Goal: Contribute content

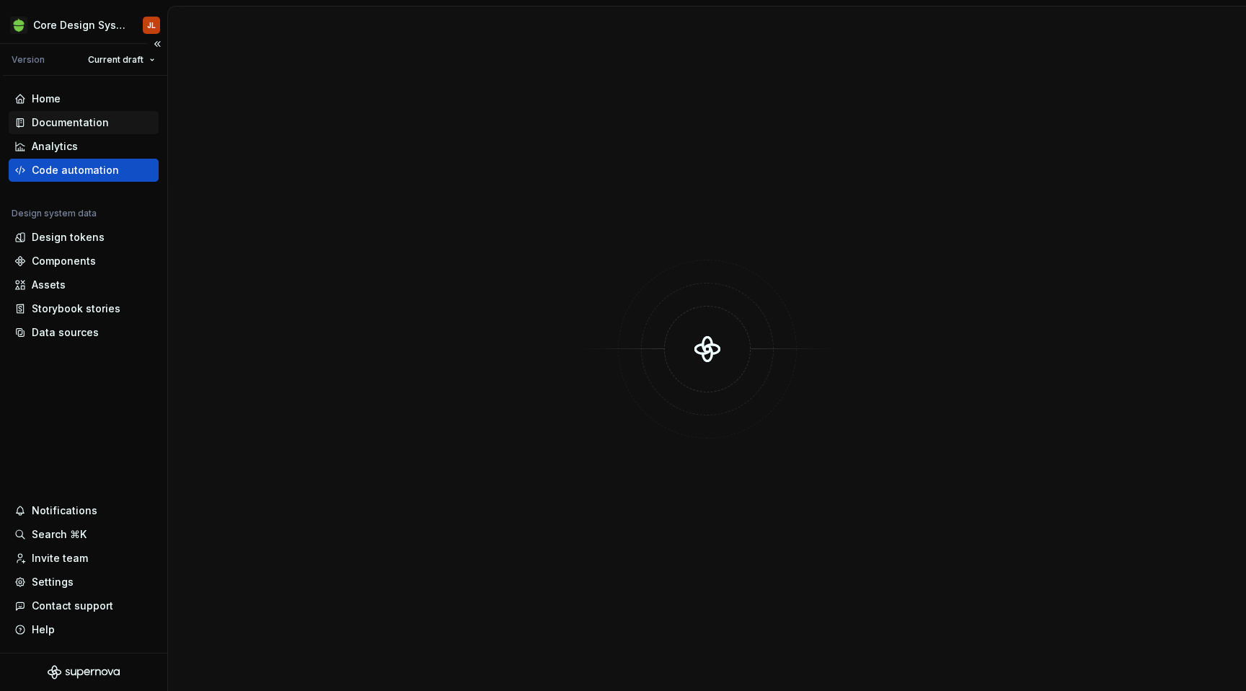
click at [66, 125] on div "Documentation" at bounding box center [70, 122] width 77 height 14
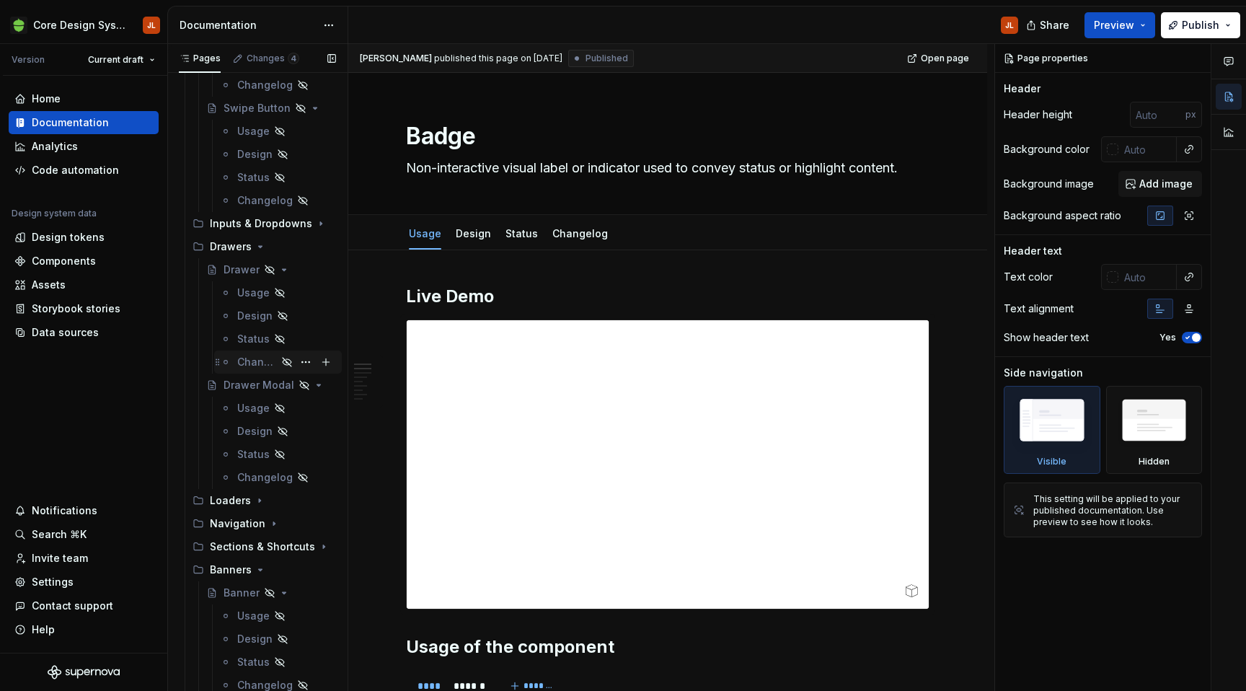
scroll to position [2523, 0]
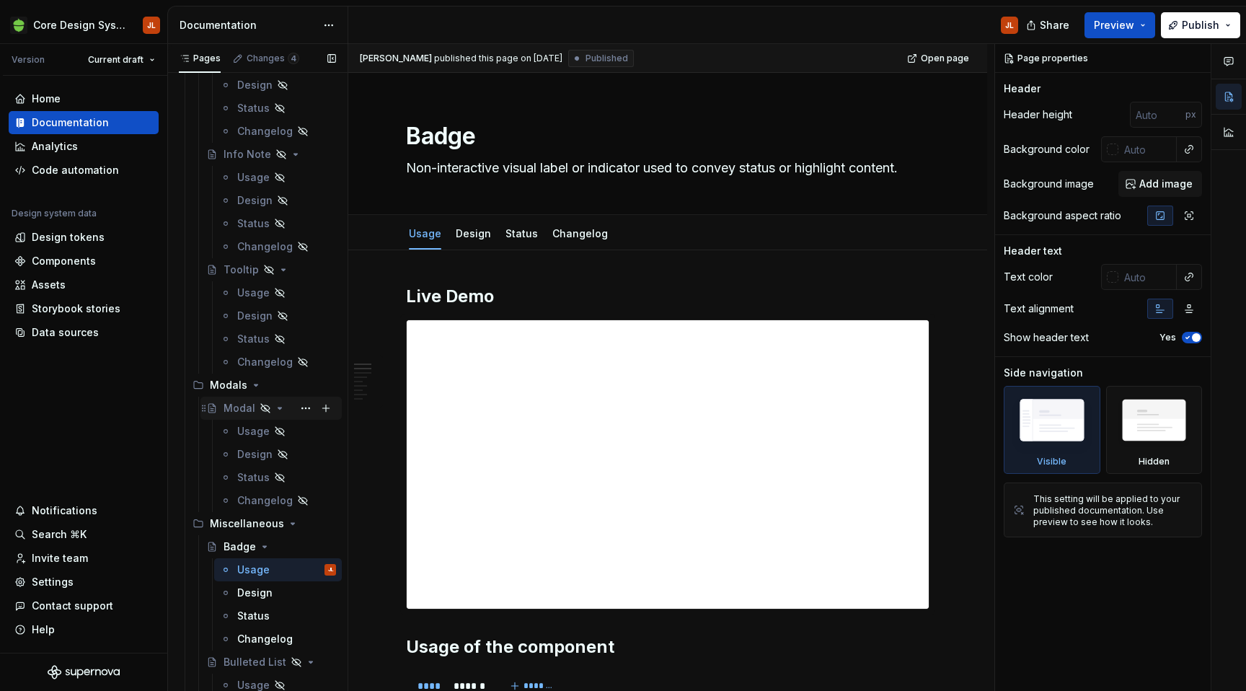
click at [239, 407] on div "Modal" at bounding box center [239, 408] width 32 height 14
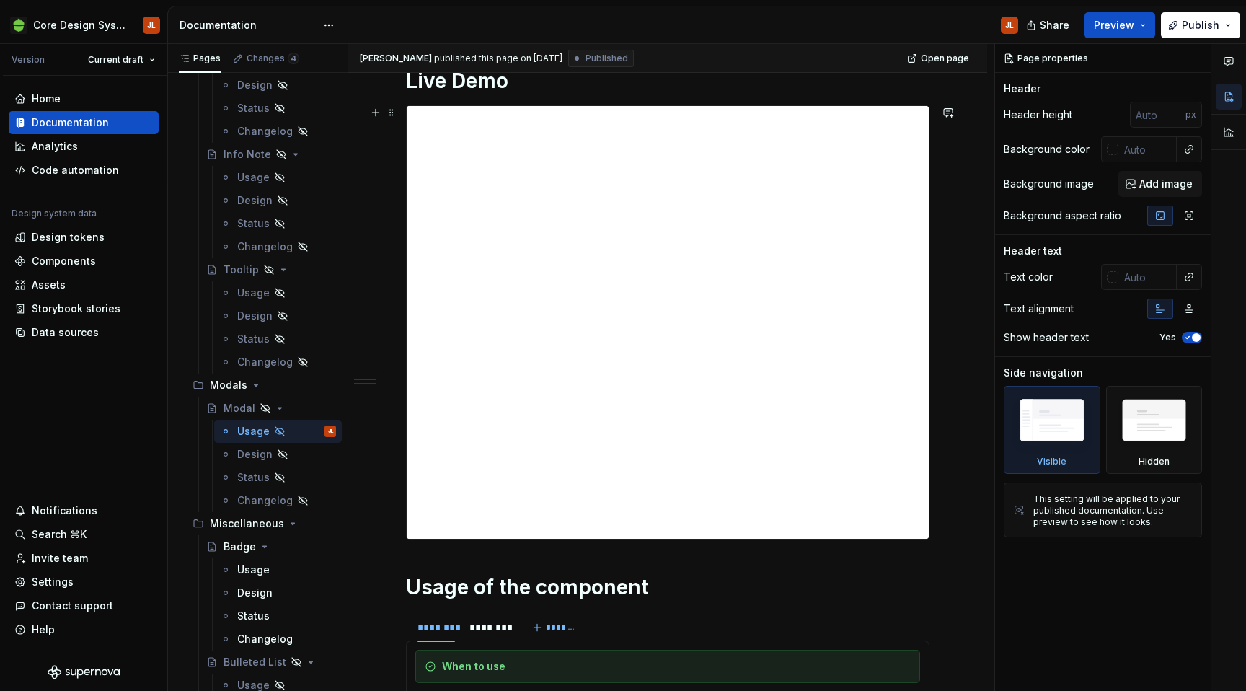
scroll to position [280, 0]
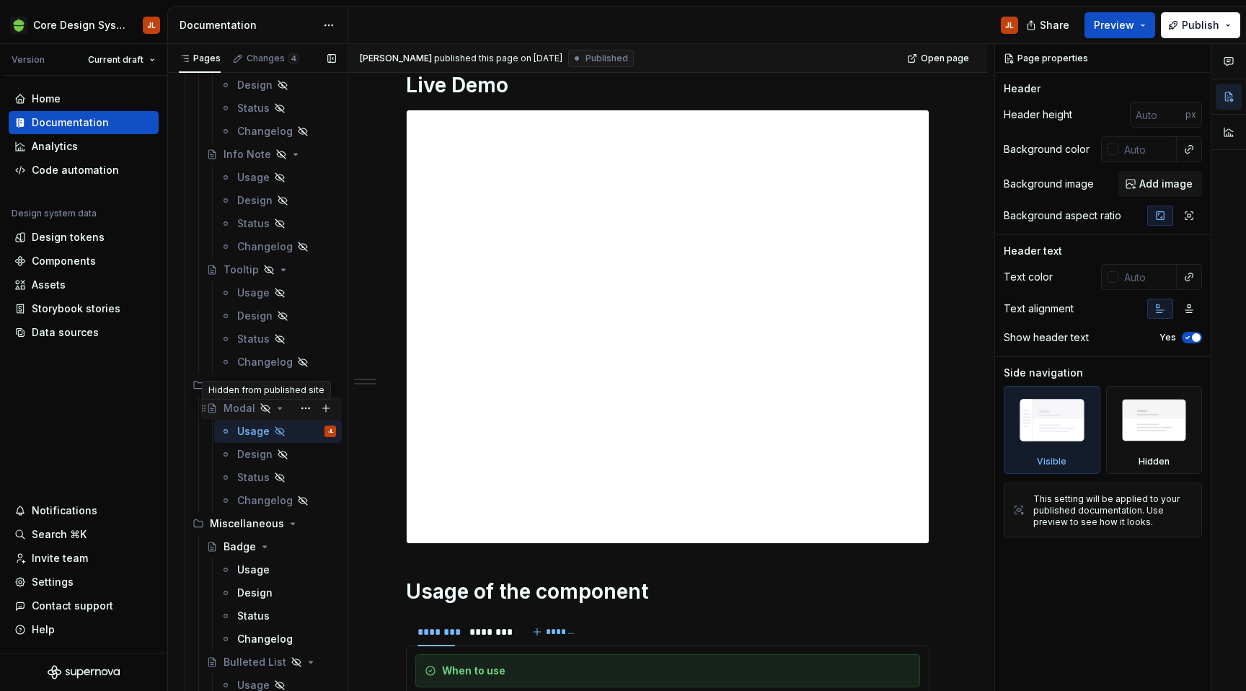
click at [263, 409] on icon "Page tree" at bounding box center [265, 408] width 9 height 9
click at [306, 406] on button "Page tree" at bounding box center [306, 408] width 20 height 20
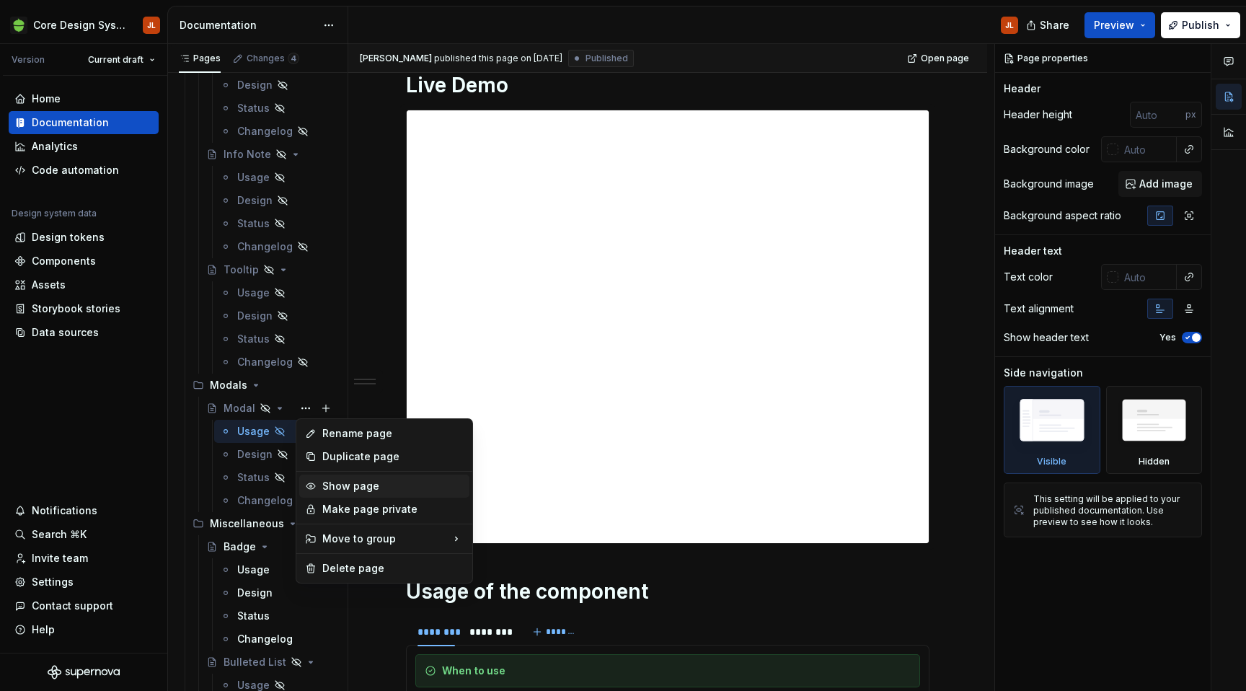
click at [347, 489] on div "Show page" at bounding box center [392, 486] width 141 height 14
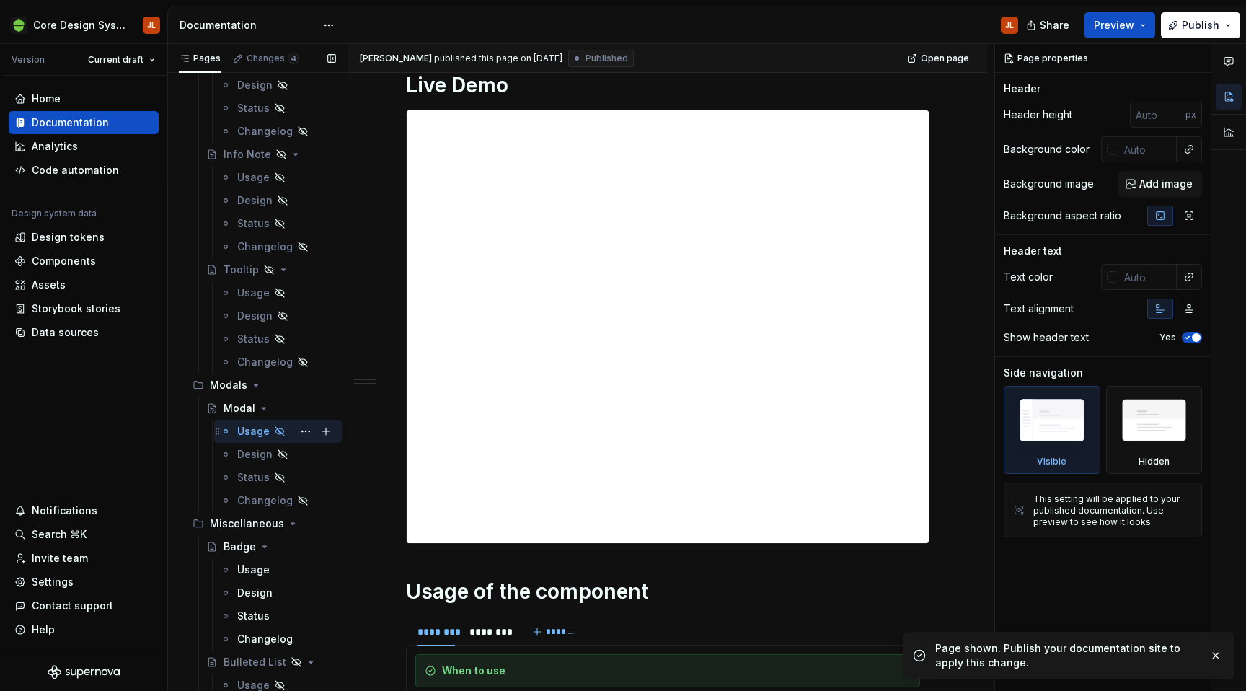
click at [278, 431] on icon "Page tree" at bounding box center [280, 431] width 12 height 12
click at [278, 432] on icon "Page tree" at bounding box center [279, 431] width 9 height 9
click at [0, 0] on button "Page tree" at bounding box center [0, 0] width 0 height 0
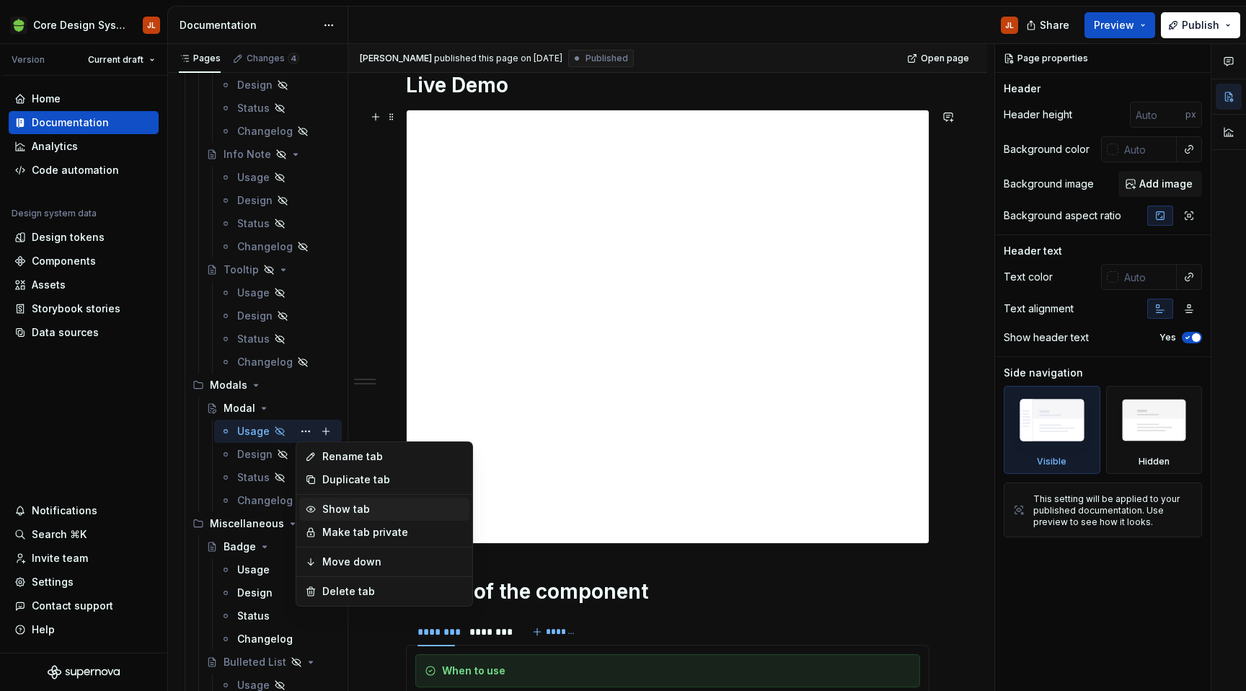
click at [350, 513] on div "Show tab" at bounding box center [392, 509] width 141 height 14
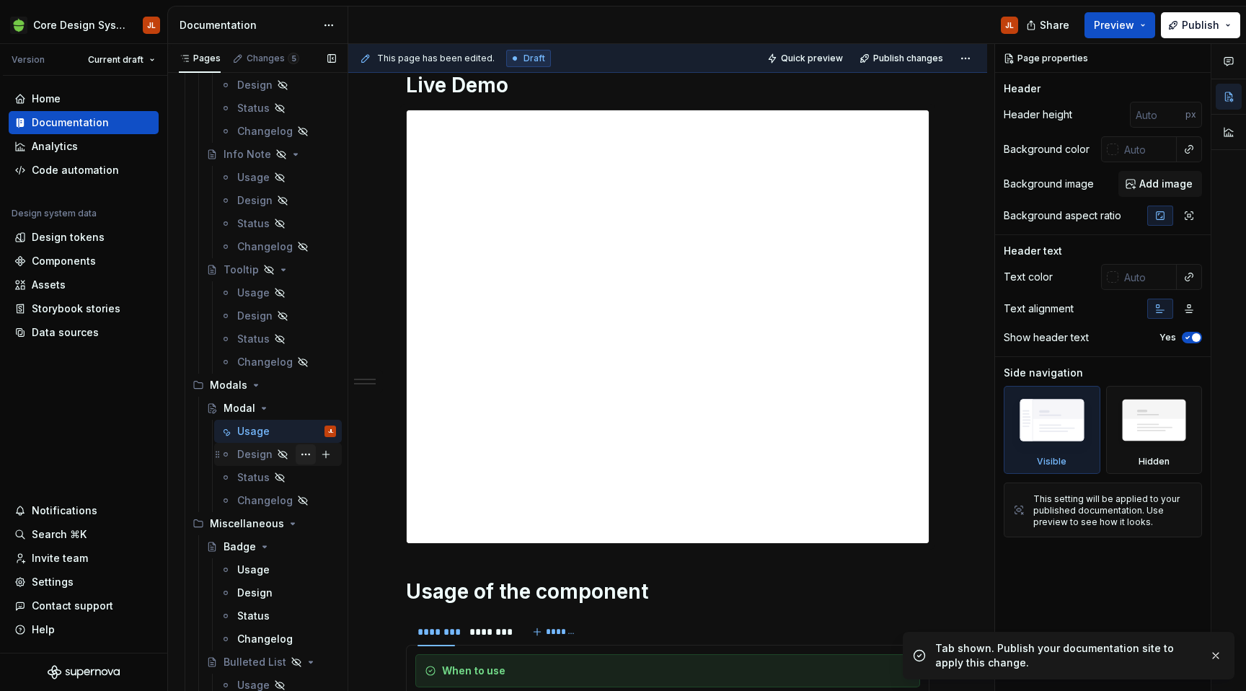
click at [306, 453] on button "Page tree" at bounding box center [306, 454] width 20 height 20
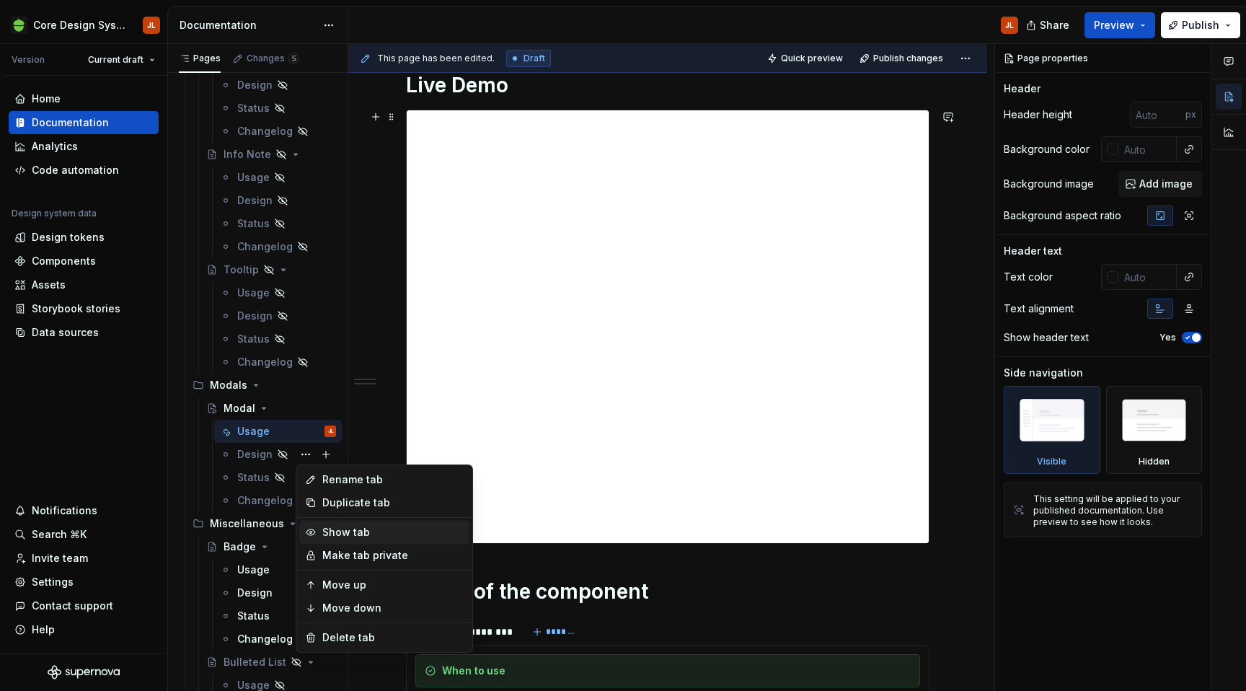
click at [366, 532] on div "Show tab" at bounding box center [392, 532] width 141 height 14
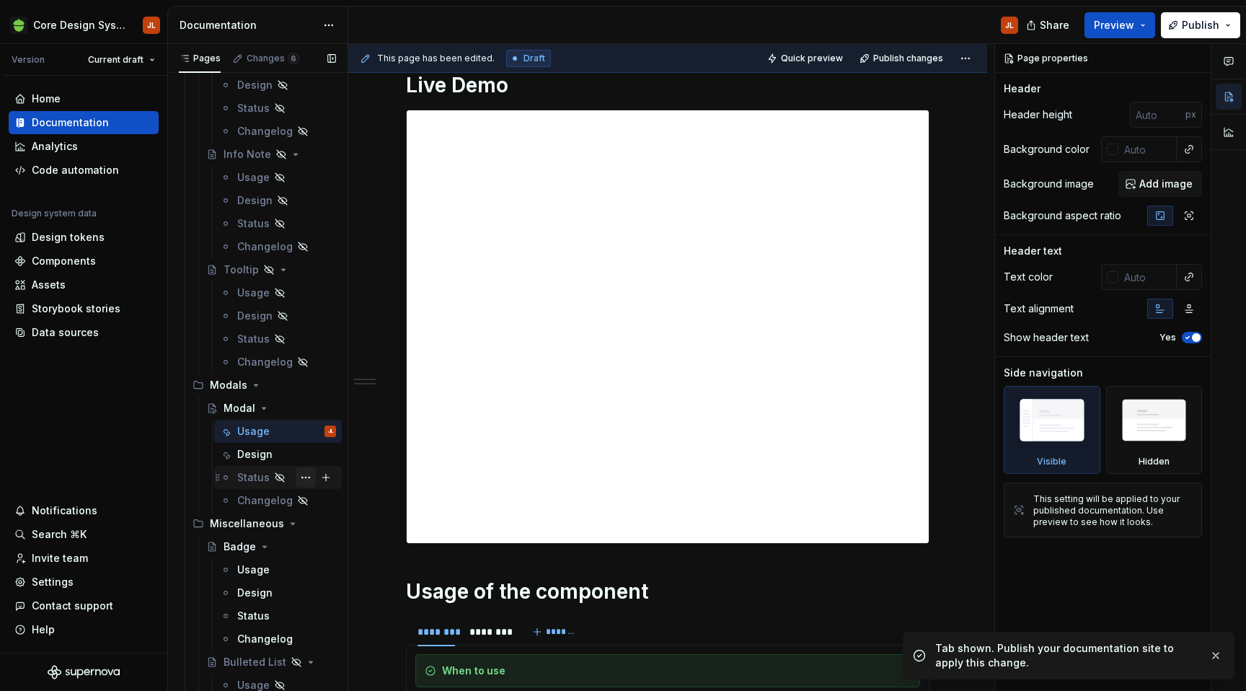
click at [302, 478] on button "Page tree" at bounding box center [306, 477] width 20 height 20
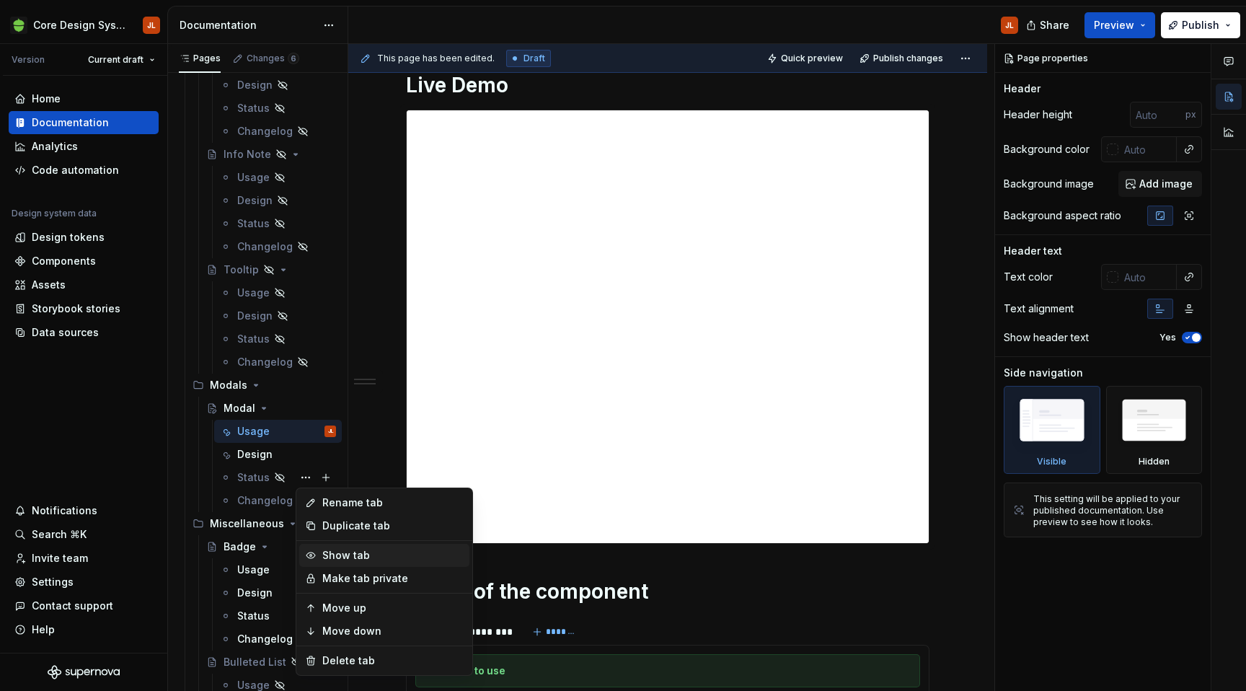
click at [366, 558] on div "Show tab" at bounding box center [392, 555] width 141 height 14
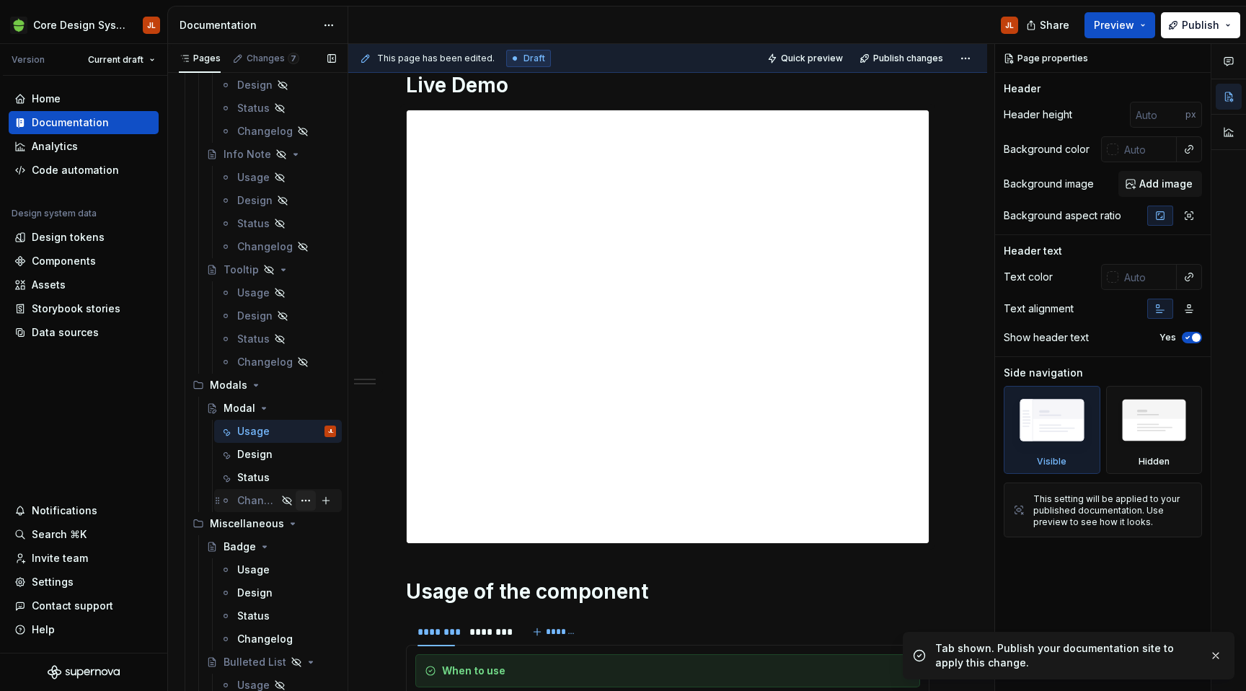
click at [302, 497] on button "Page tree" at bounding box center [306, 500] width 20 height 20
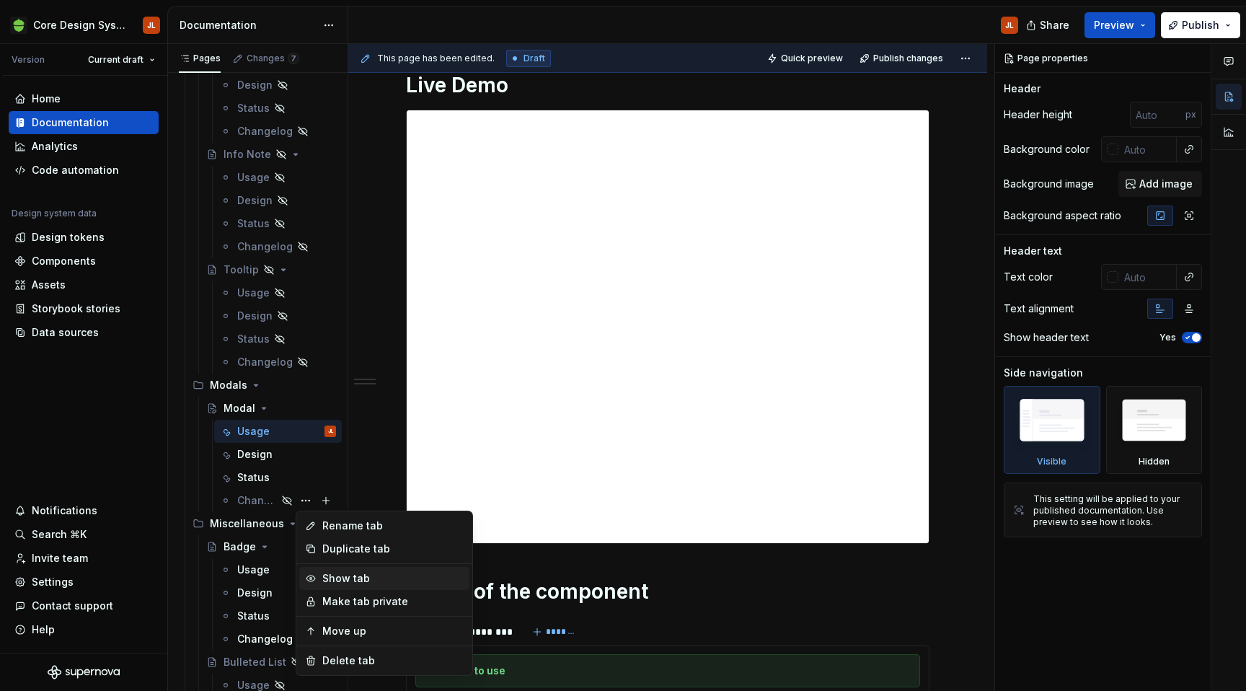
click at [359, 585] on div "Show tab" at bounding box center [392, 578] width 141 height 14
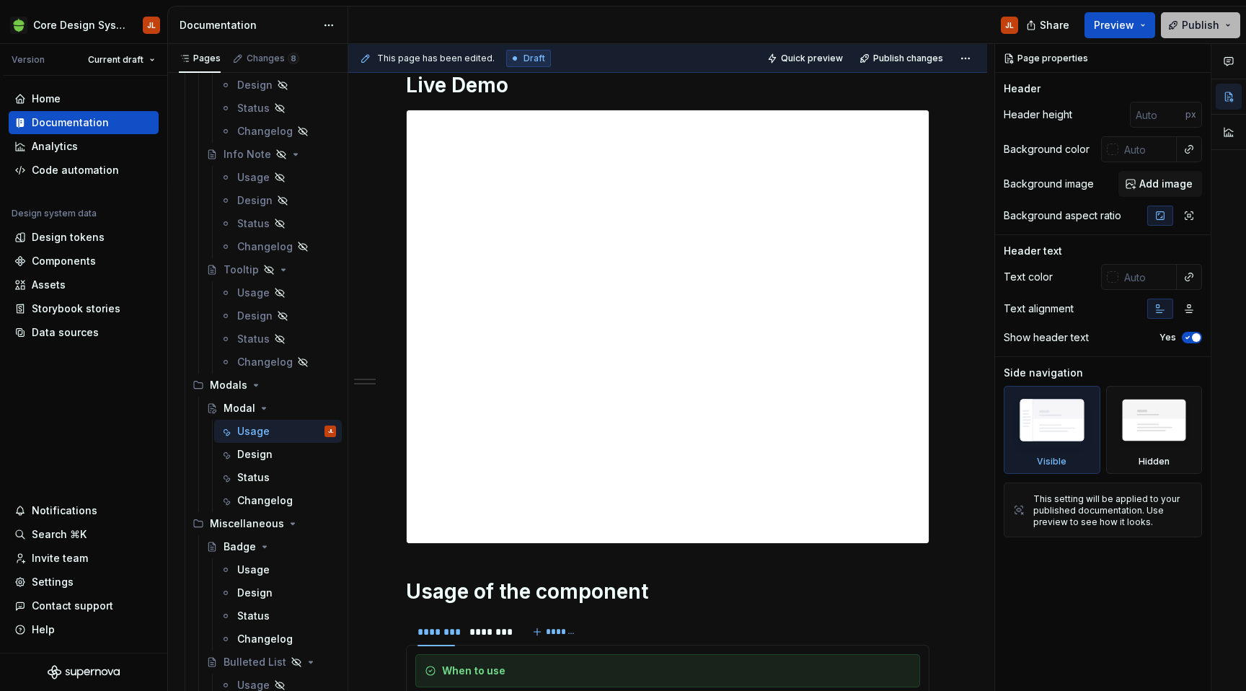
click at [1200, 29] on span "Publish" at bounding box center [1200, 25] width 37 height 14
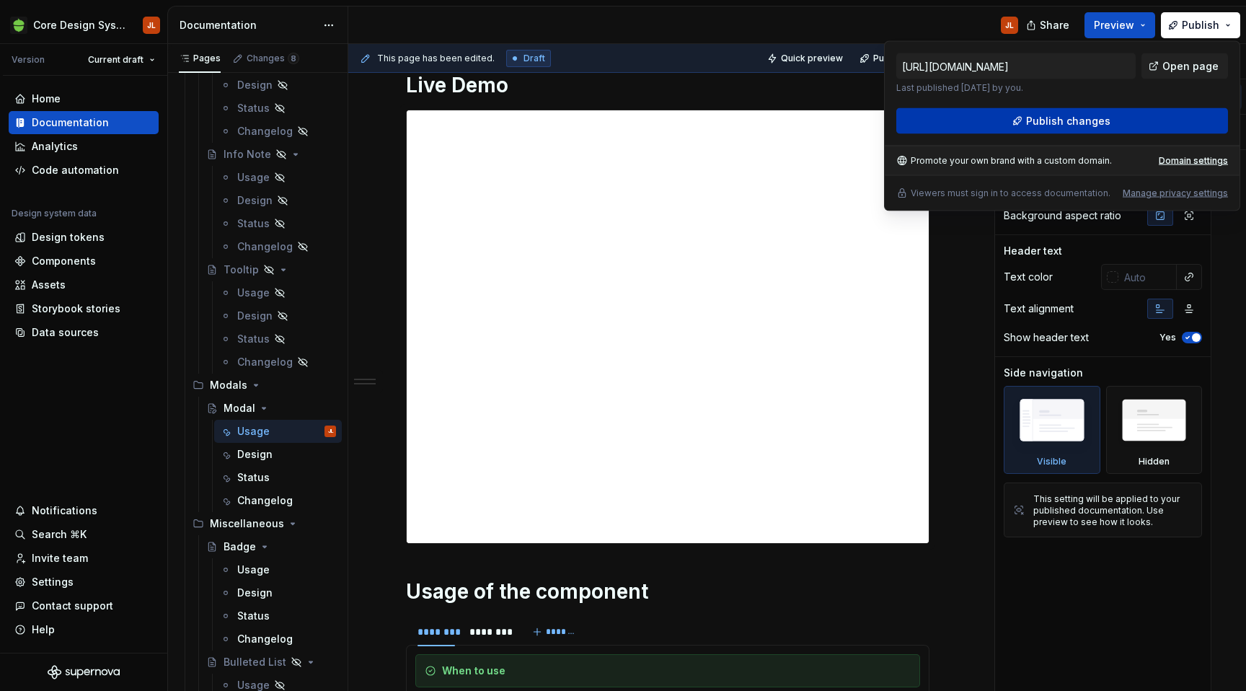
click at [1117, 118] on button "Publish changes" at bounding box center [1062, 121] width 332 height 26
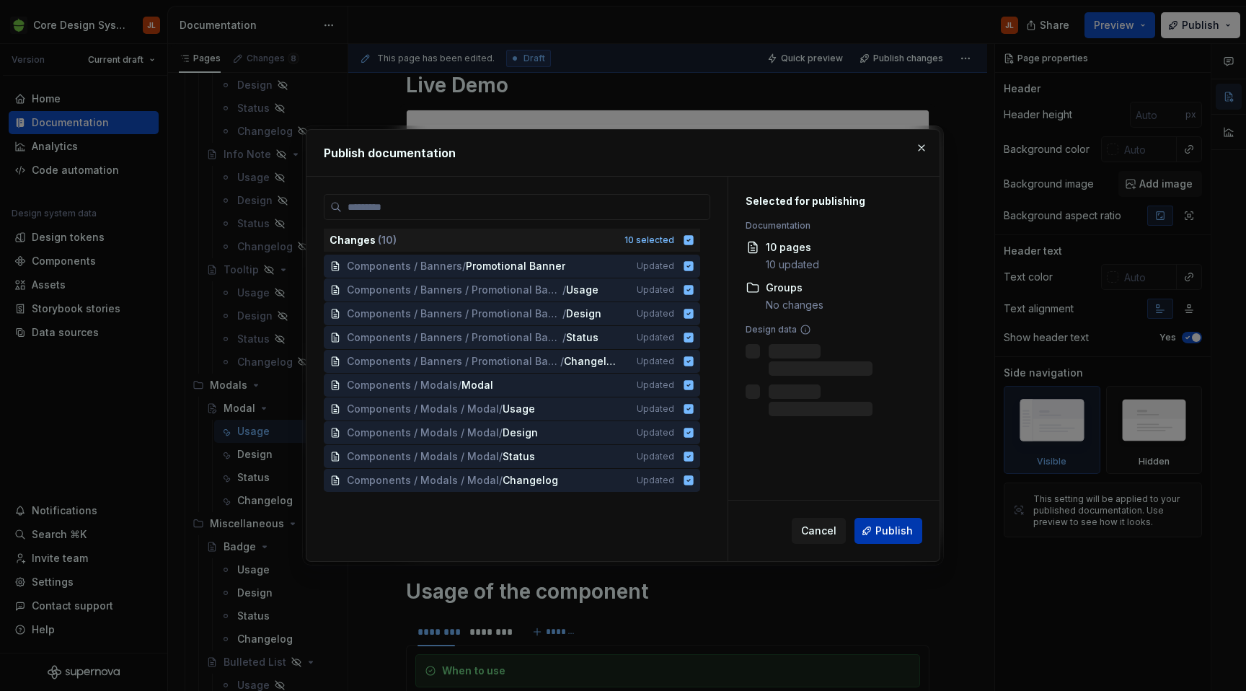
click at [895, 527] on span "Publish" at bounding box center [893, 530] width 37 height 14
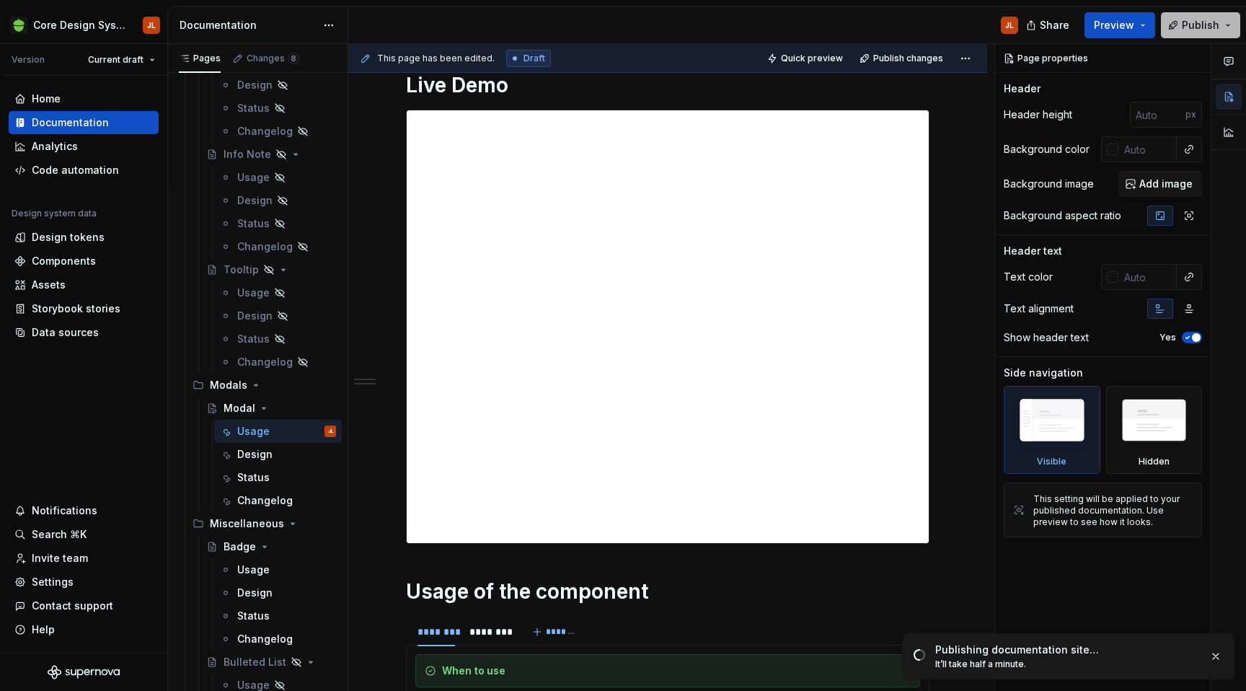
click at [1231, 24] on button "Publish" at bounding box center [1200, 25] width 79 height 26
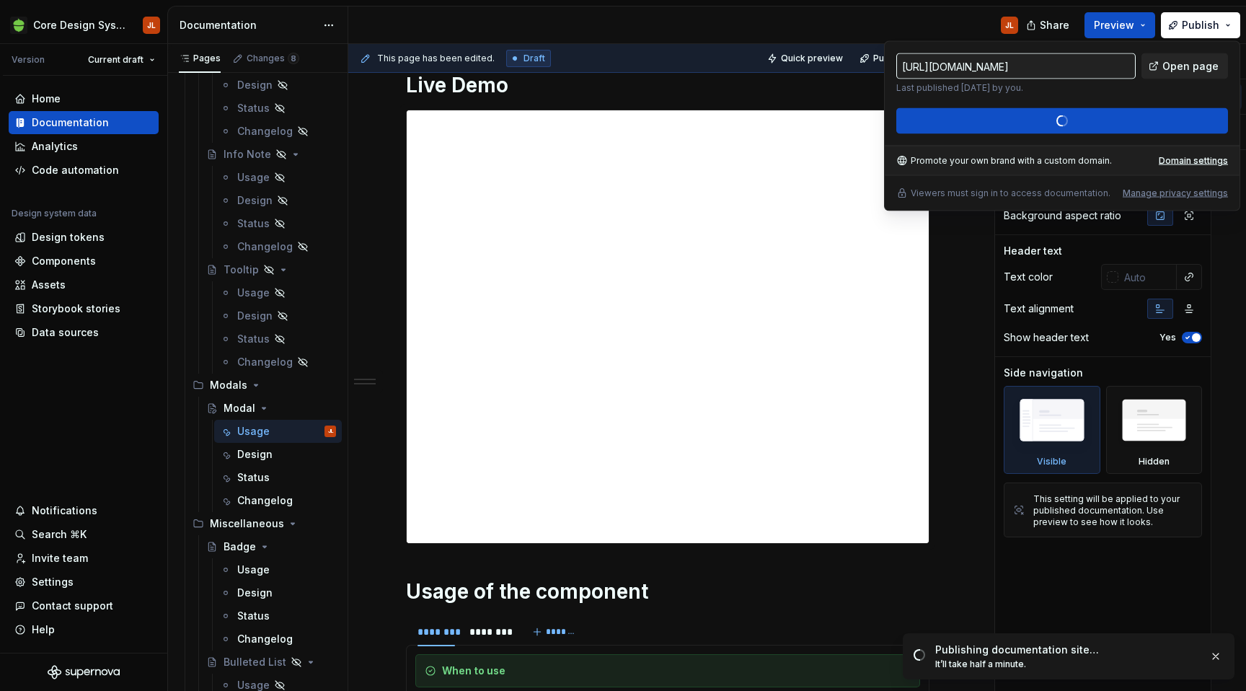
click at [1196, 66] on span "Open page" at bounding box center [1190, 66] width 56 height 14
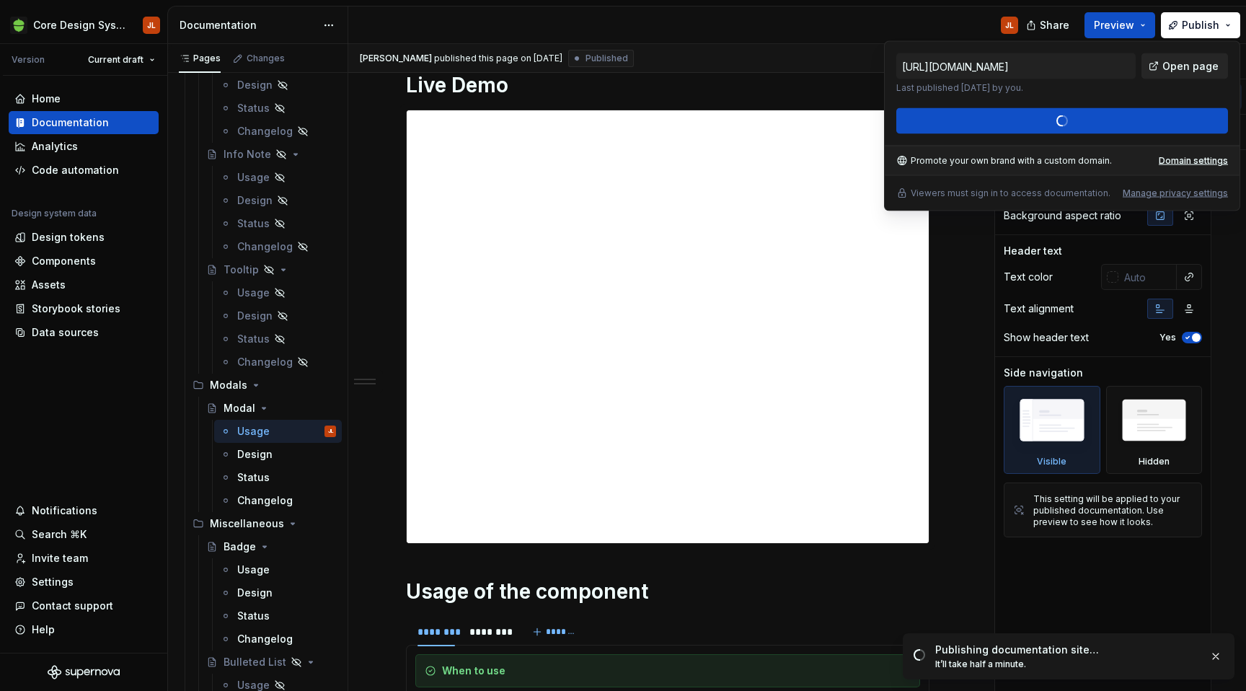
type textarea "*"
